Goal: Check status: Check status

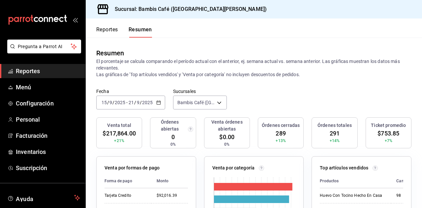
click at [146, 30] on button "Resumen" at bounding box center [140, 31] width 23 height 11
click at [158, 104] on icon "button" at bounding box center [158, 102] width 5 height 5
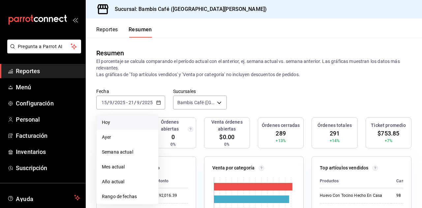
click at [121, 125] on span "Hoy" at bounding box center [127, 122] width 51 height 7
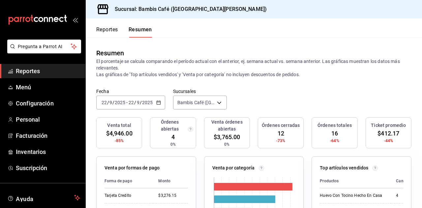
click at [130, 103] on input "22" at bounding box center [131, 102] width 6 height 5
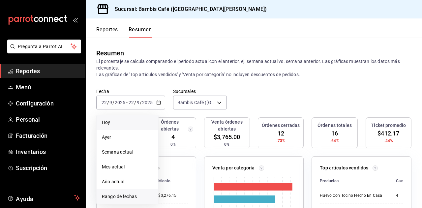
click at [125, 198] on span "Rango de fechas" at bounding box center [127, 196] width 51 height 7
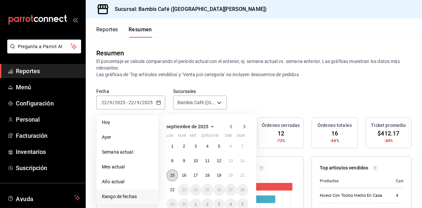
click at [172, 173] on abbr "15" at bounding box center [172, 175] width 4 height 5
click at [245, 174] on button "21" at bounding box center [243, 176] width 12 height 12
